Goal: Use online tool/utility: Utilize a website feature to perform a specific function

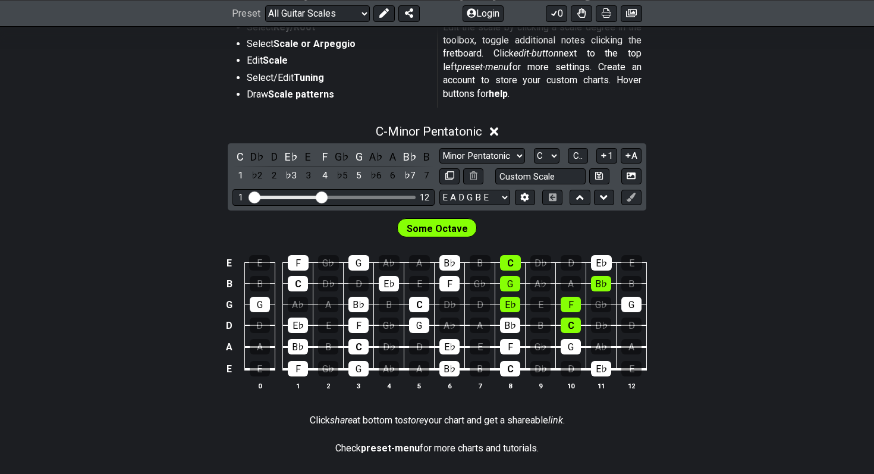
scroll to position [250, 0]
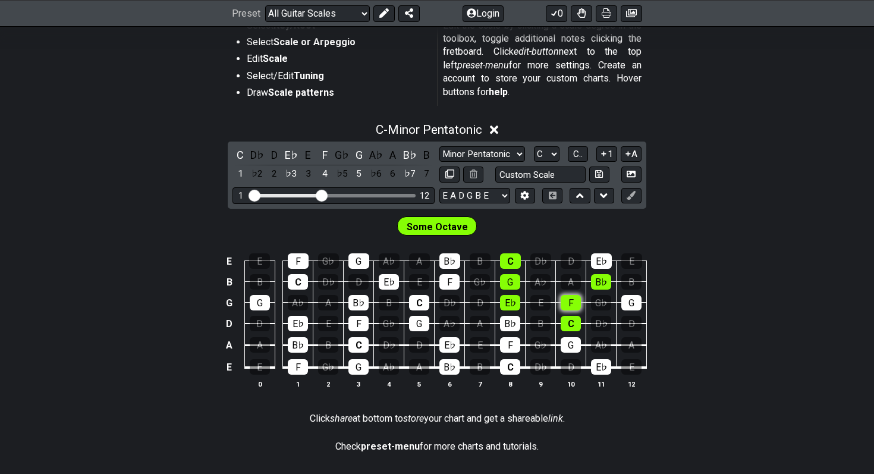
click at [568, 304] on div "F" at bounding box center [571, 302] width 20 height 15
click at [570, 301] on div "F" at bounding box center [571, 302] width 20 height 15
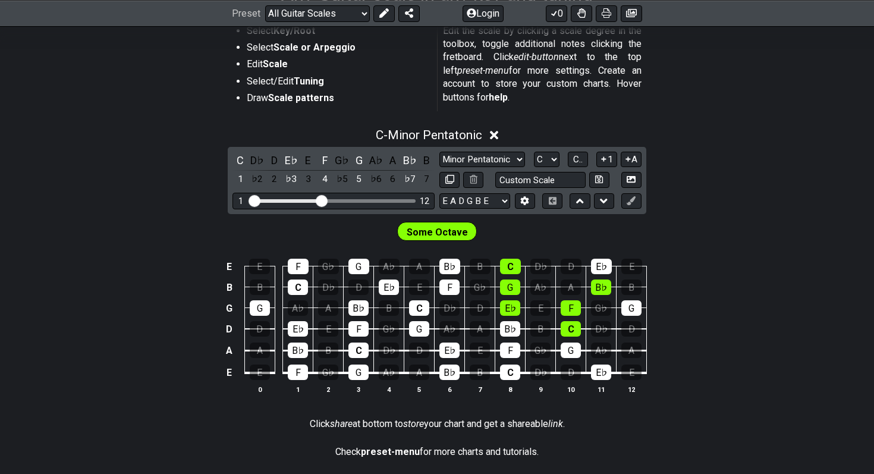
scroll to position [251, 0]
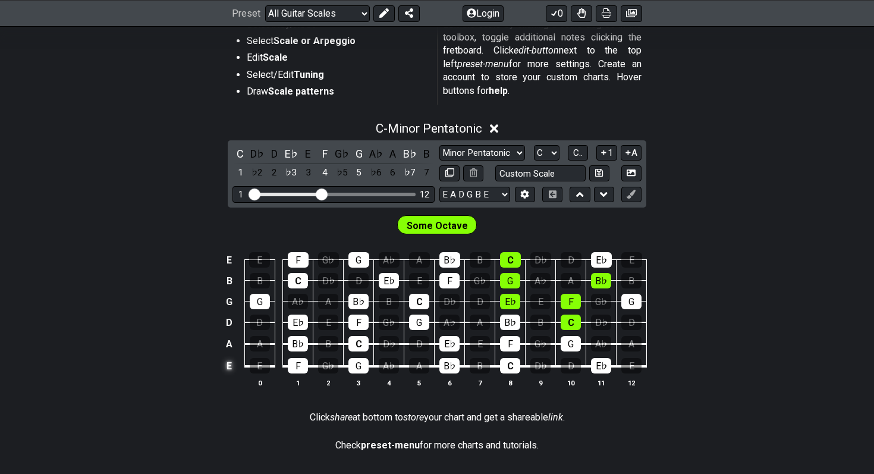
click at [228, 367] on td "E" at bounding box center [229, 366] width 14 height 23
click at [229, 363] on td "x" at bounding box center [229, 366] width 14 height 23
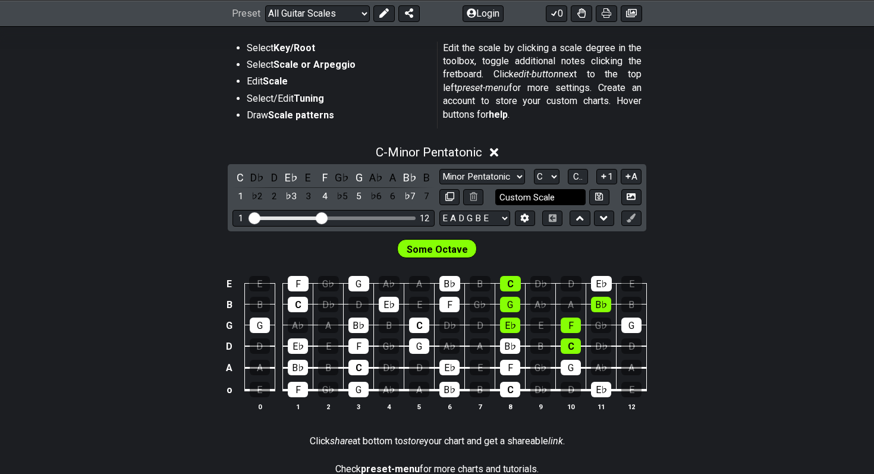
scroll to position [225, 0]
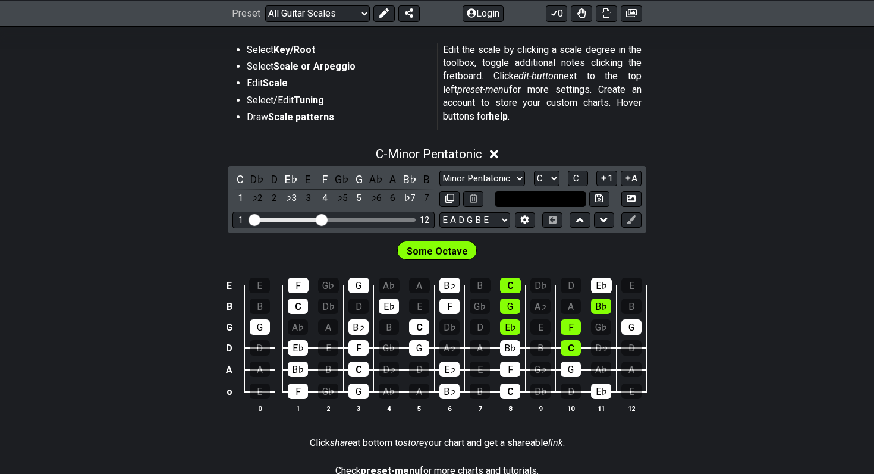
click at [565, 200] on input "text" at bounding box center [540, 199] width 90 height 16
type input "Custom Scale"
click at [718, 206] on div "C - Minor Pentatonic C D♭ D E♭ E F G♭ G A♭ A B♭ B 1 ♭2 2 ♭3 3 4 ♭5 5 ♭6 6 ♭7 7 …" at bounding box center [437, 285] width 874 height 290
click at [507, 221] on select "E A D G B E E A D G B E E A D G B E B E A D F♯ B A D G C E A D A D G B E E♭ A♭ …" at bounding box center [474, 220] width 71 height 16
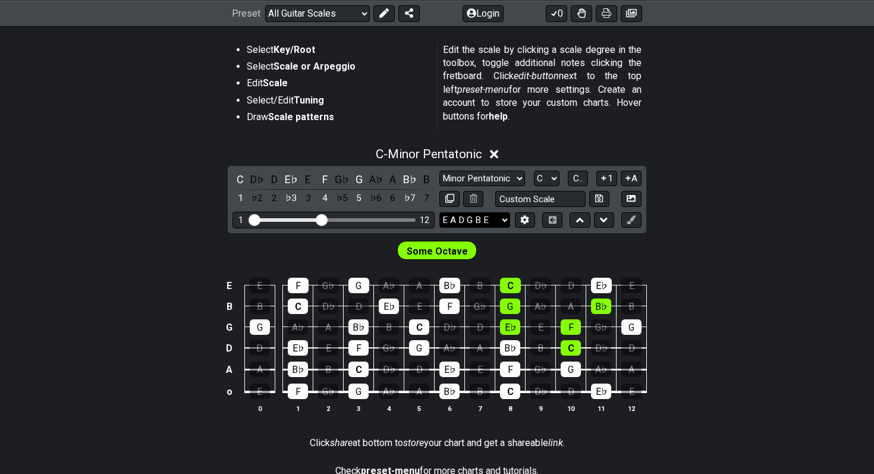
select select "E A D G B E"
click at [439, 212] on select "E A D G B E E A D G B E E A D G B E B E A D F♯ B A D G C E A D A D G B E E♭ A♭ …" at bounding box center [474, 220] width 71 height 16
click at [231, 393] on td "E" at bounding box center [229, 392] width 14 height 23
click at [231, 393] on td "x" at bounding box center [229, 392] width 14 height 23
click at [231, 393] on td "o" at bounding box center [229, 392] width 14 height 23
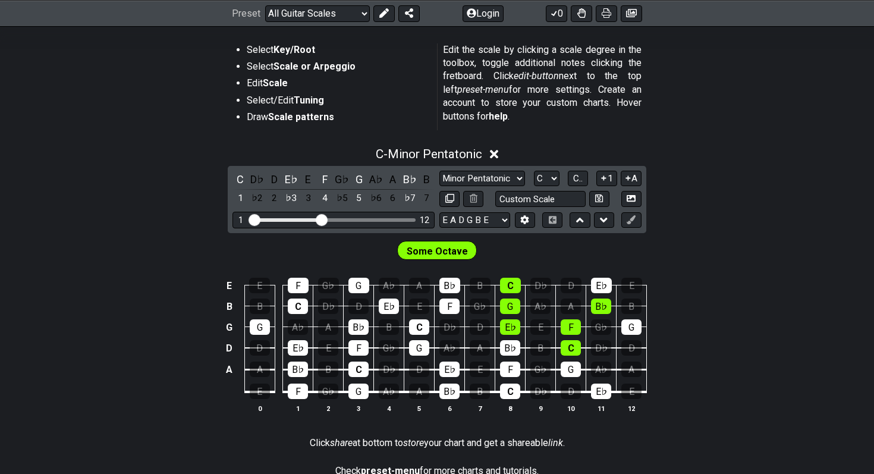
click at [228, 389] on td at bounding box center [229, 392] width 14 height 23
click at [231, 389] on td "E" at bounding box center [229, 392] width 14 height 23
click at [232, 391] on td "x" at bounding box center [229, 392] width 14 height 23
click at [231, 389] on td "o" at bounding box center [229, 392] width 14 height 23
click at [232, 390] on td at bounding box center [229, 392] width 14 height 23
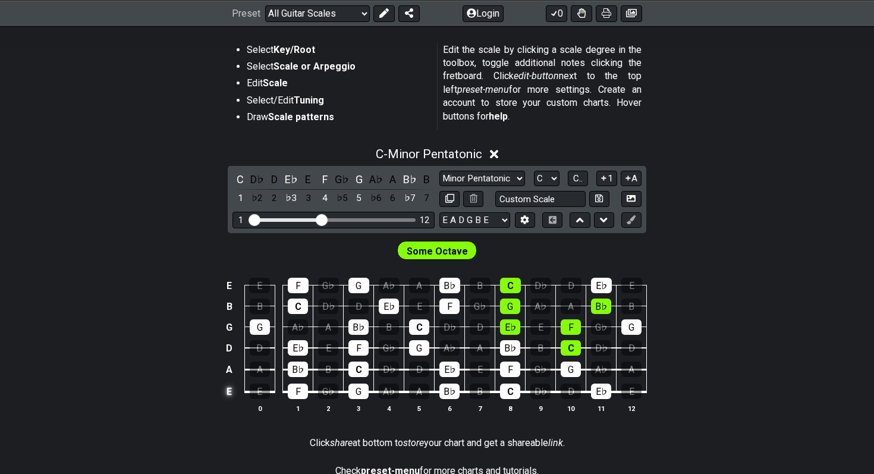
click at [230, 390] on td "E" at bounding box center [229, 392] width 14 height 23
click at [231, 388] on td "x" at bounding box center [229, 392] width 14 height 23
click at [231, 388] on td "o" at bounding box center [229, 392] width 14 height 23
click at [549, 194] on input "text" at bounding box center [540, 199] width 90 height 16
type input "Custom Scale"
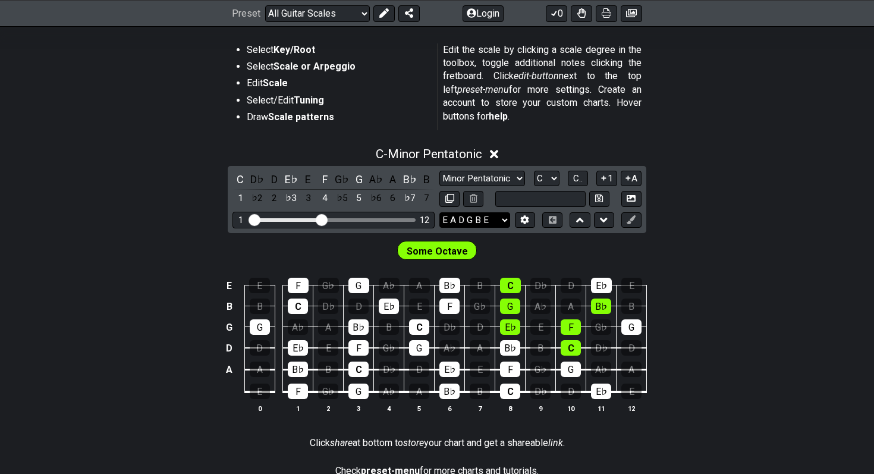
click at [505, 218] on select "E A D G B E E A D G B E E A D G B E B E A D F♯ B A D G C E A D A D G B E E♭ A♭ …" at bounding box center [474, 220] width 71 height 16
click at [571, 197] on input "text" at bounding box center [540, 199] width 90 height 16
type input "Custom Scale"
click at [508, 219] on select "E A D G B E E A D G B E E A D G B E B E A D F♯ B A D G C E A D A D G B E E♭ A♭ …" at bounding box center [474, 220] width 71 height 16
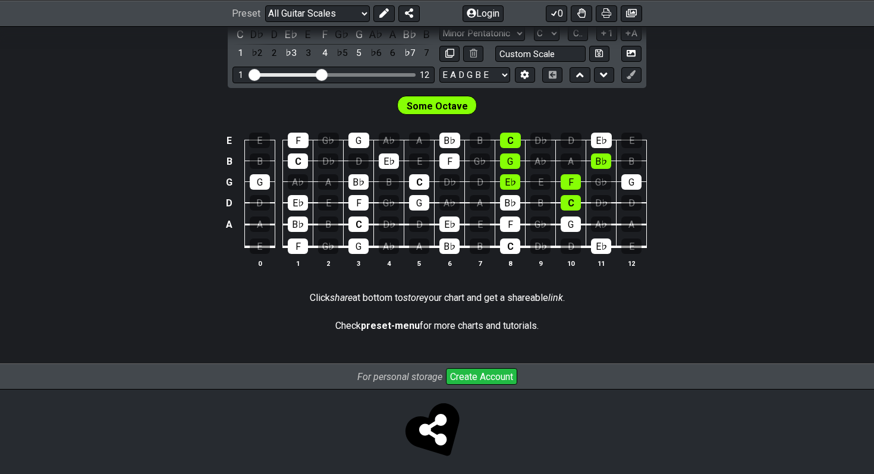
scroll to position [377, 0]
